Goal: Register for event/course

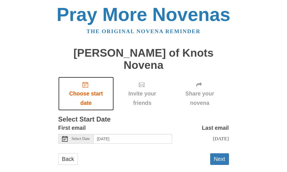
click at [89, 89] on span "Choose start date" at bounding box center [86, 98] width 44 height 19
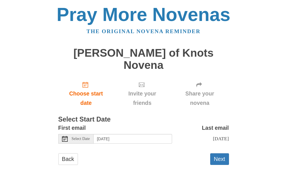
click at [84, 137] on span "Select Date" at bounding box center [81, 139] width 18 height 4
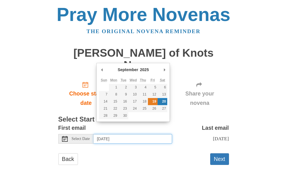
type input "[DATE]"
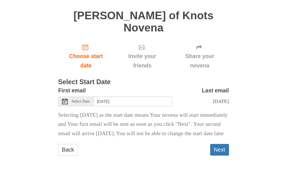
scroll to position [40, 0]
click at [220, 150] on button "Next" at bounding box center [219, 150] width 19 height 12
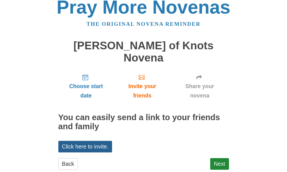
scroll to position [9, 0]
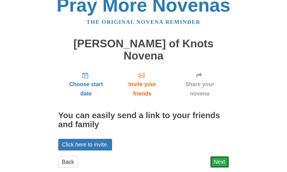
click at [216, 157] on link "Next" at bounding box center [219, 163] width 19 height 12
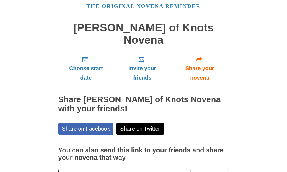
scroll to position [56, 0]
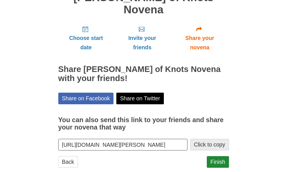
click at [218, 139] on button "Click to copy" at bounding box center [209, 145] width 39 height 12
